Goal: Check status: Check status

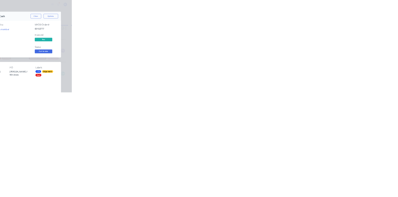
click at [333, 34] on button "Close" at bounding box center [321, 35] width 23 height 10
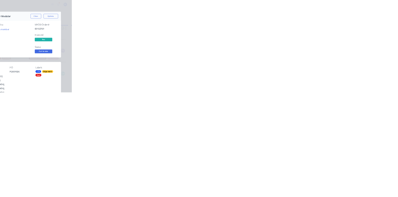
click at [333, 34] on button "Close" at bounding box center [321, 35] width 23 height 10
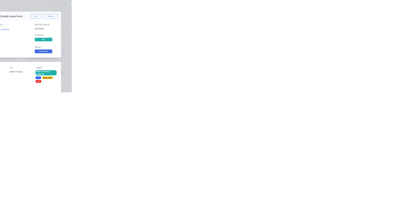
click at [333, 35] on button "Close" at bounding box center [321, 35] width 23 height 10
